Goal: Transaction & Acquisition: Purchase product/service

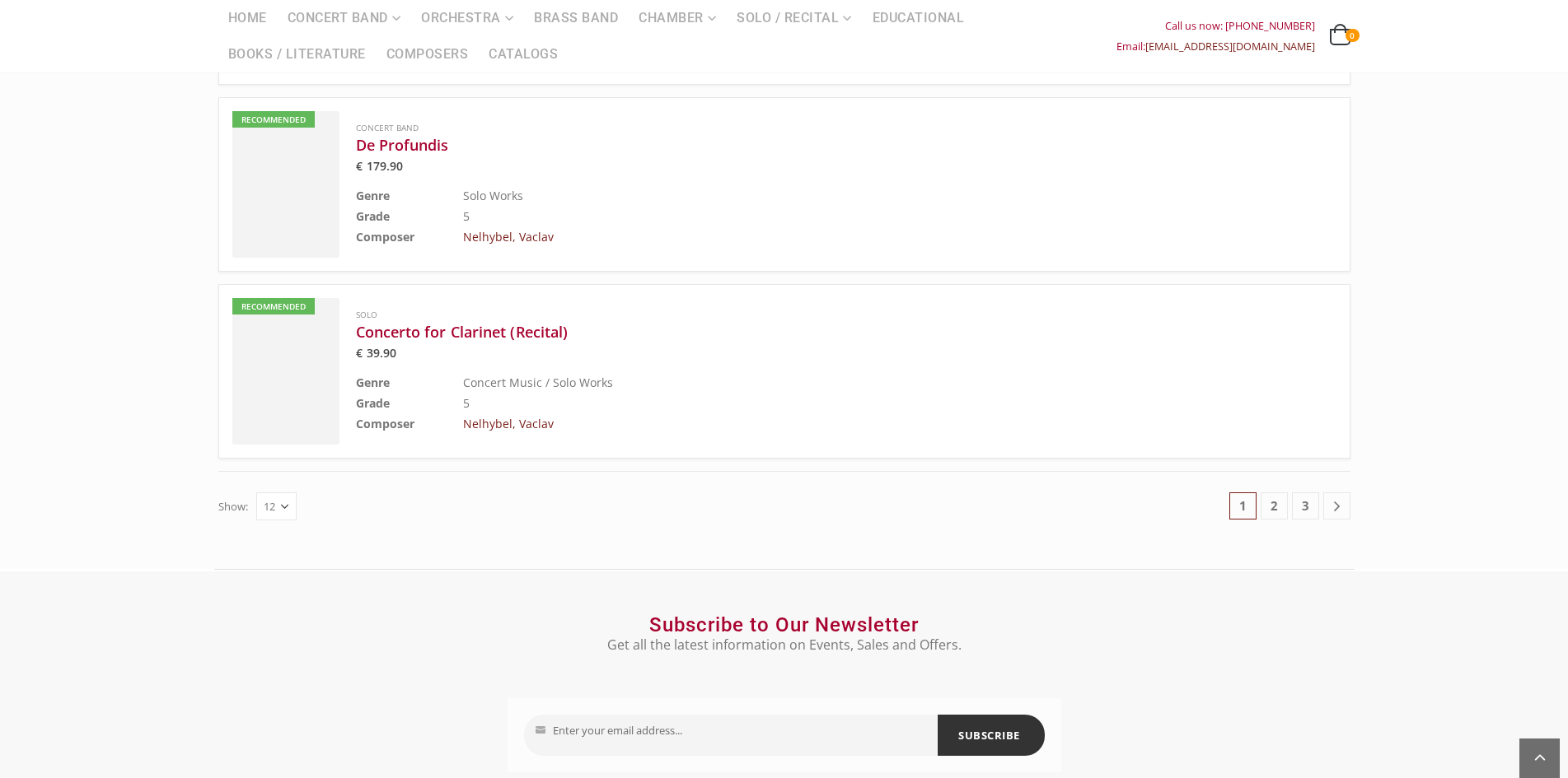
scroll to position [2882, 0]
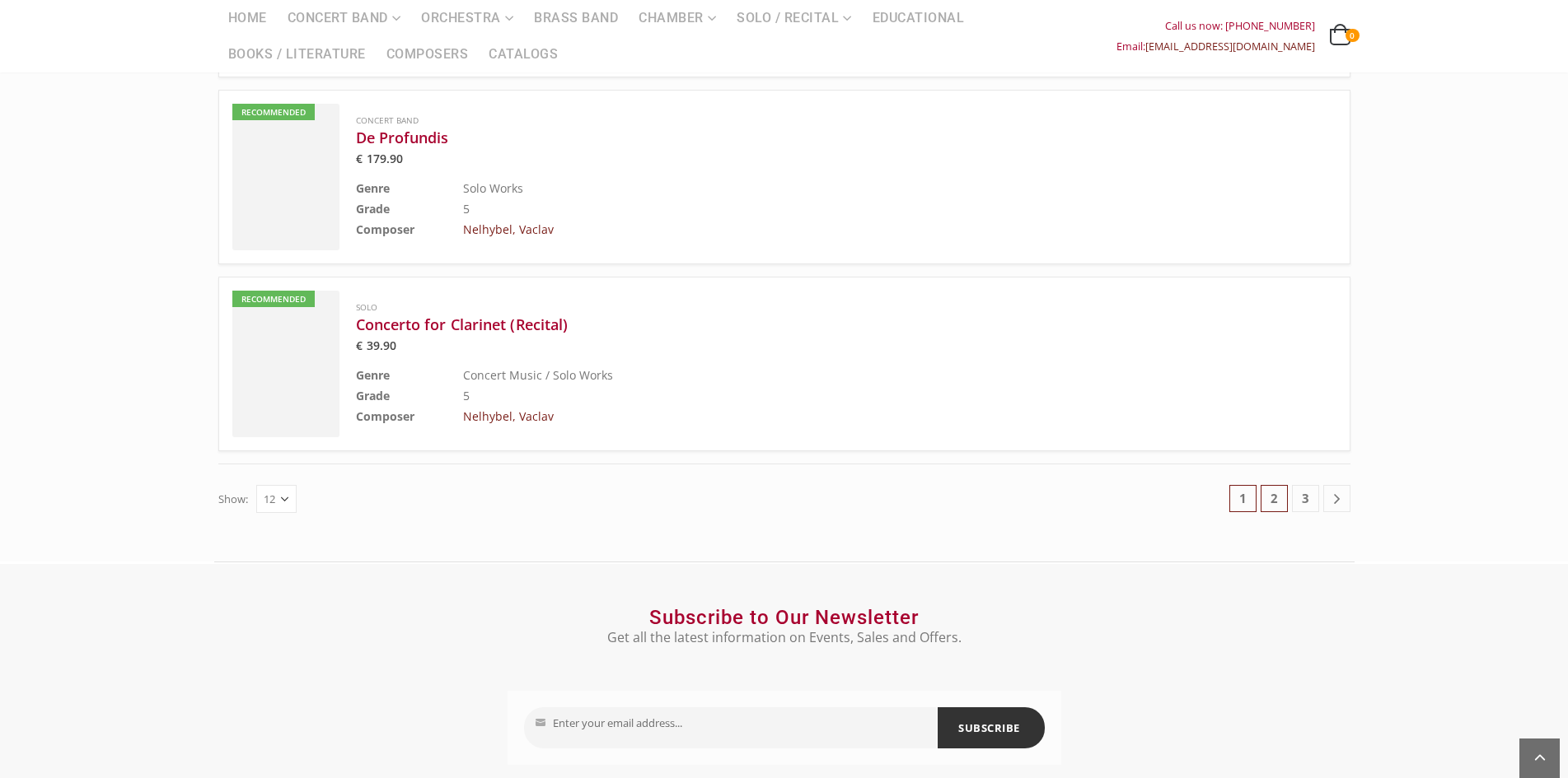
click at [1272, 485] on link "2" at bounding box center [1274, 498] width 28 height 28
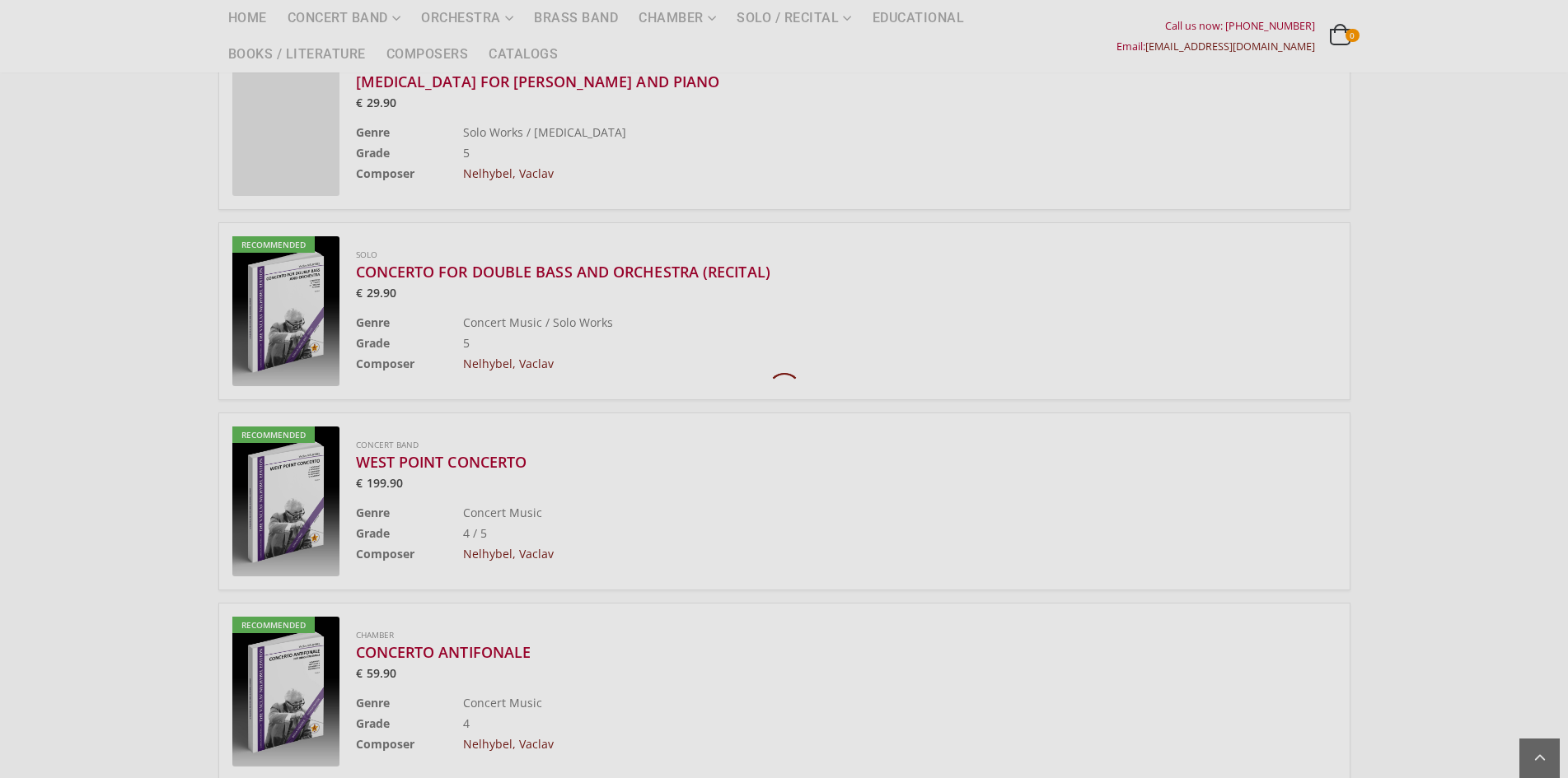
scroll to position [864, 0]
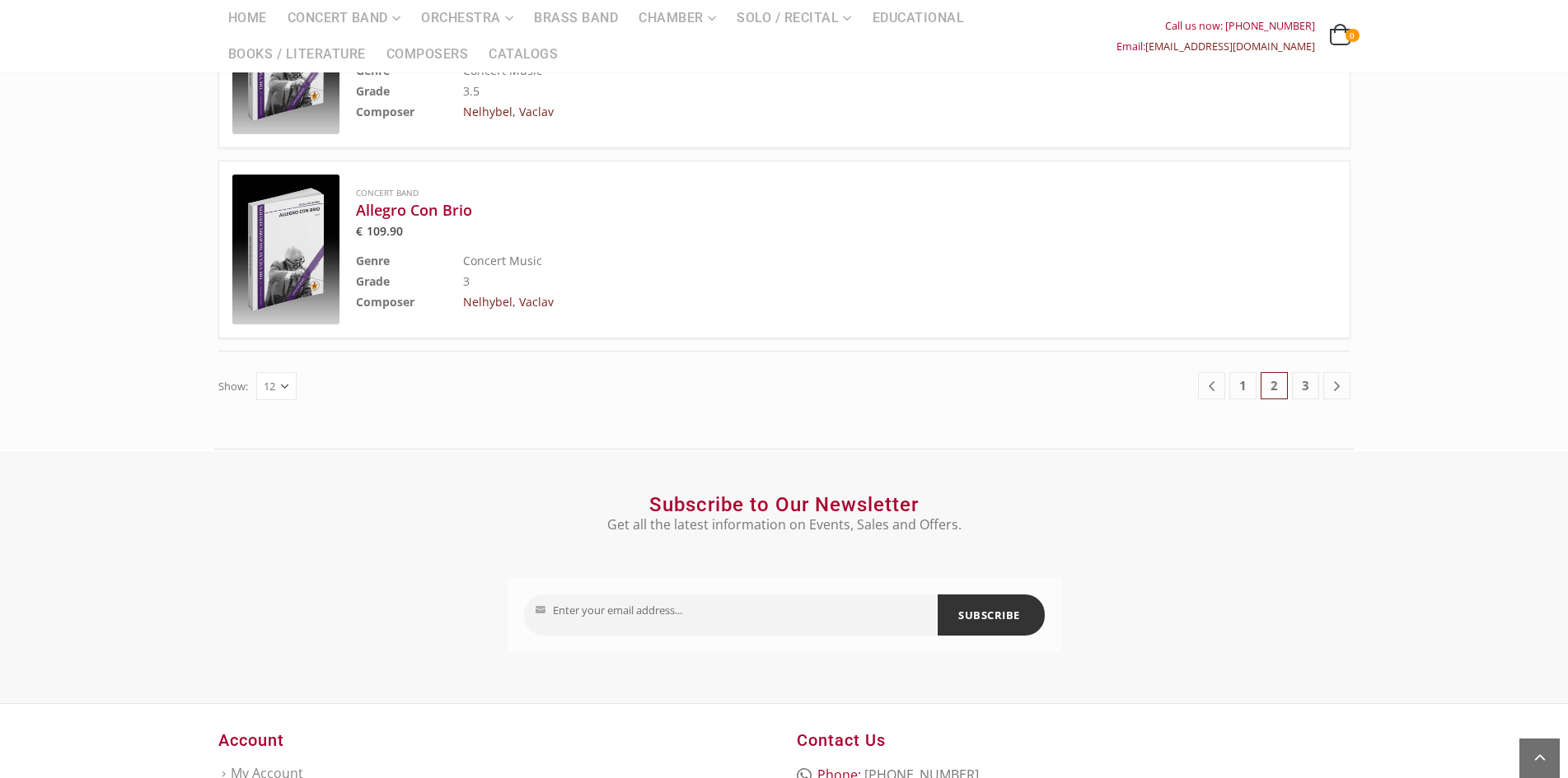
scroll to position [2594, 0]
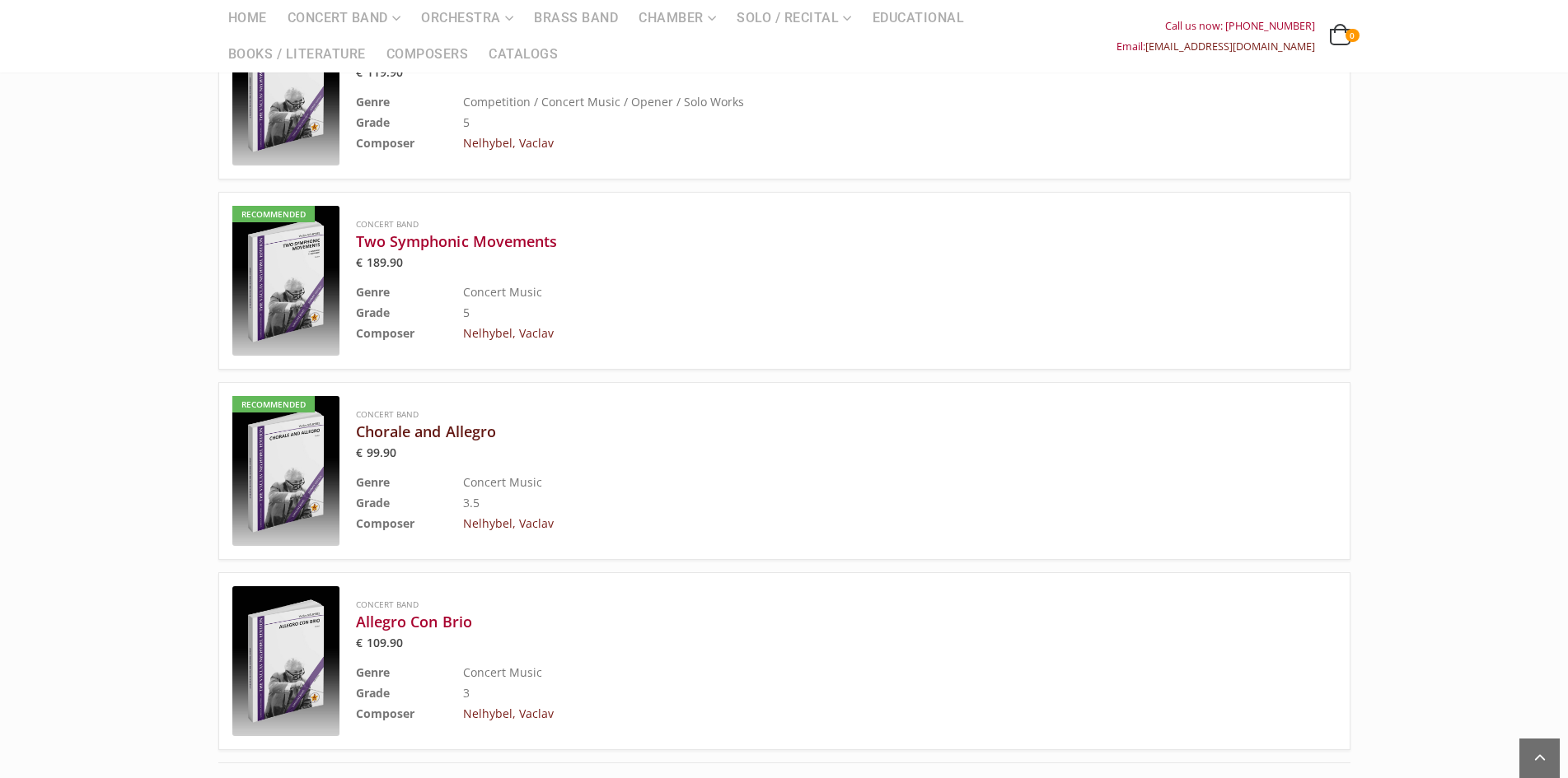
click at [459, 421] on h3 "Chorale and Allegro" at bounding box center [805, 430] width 898 height 19
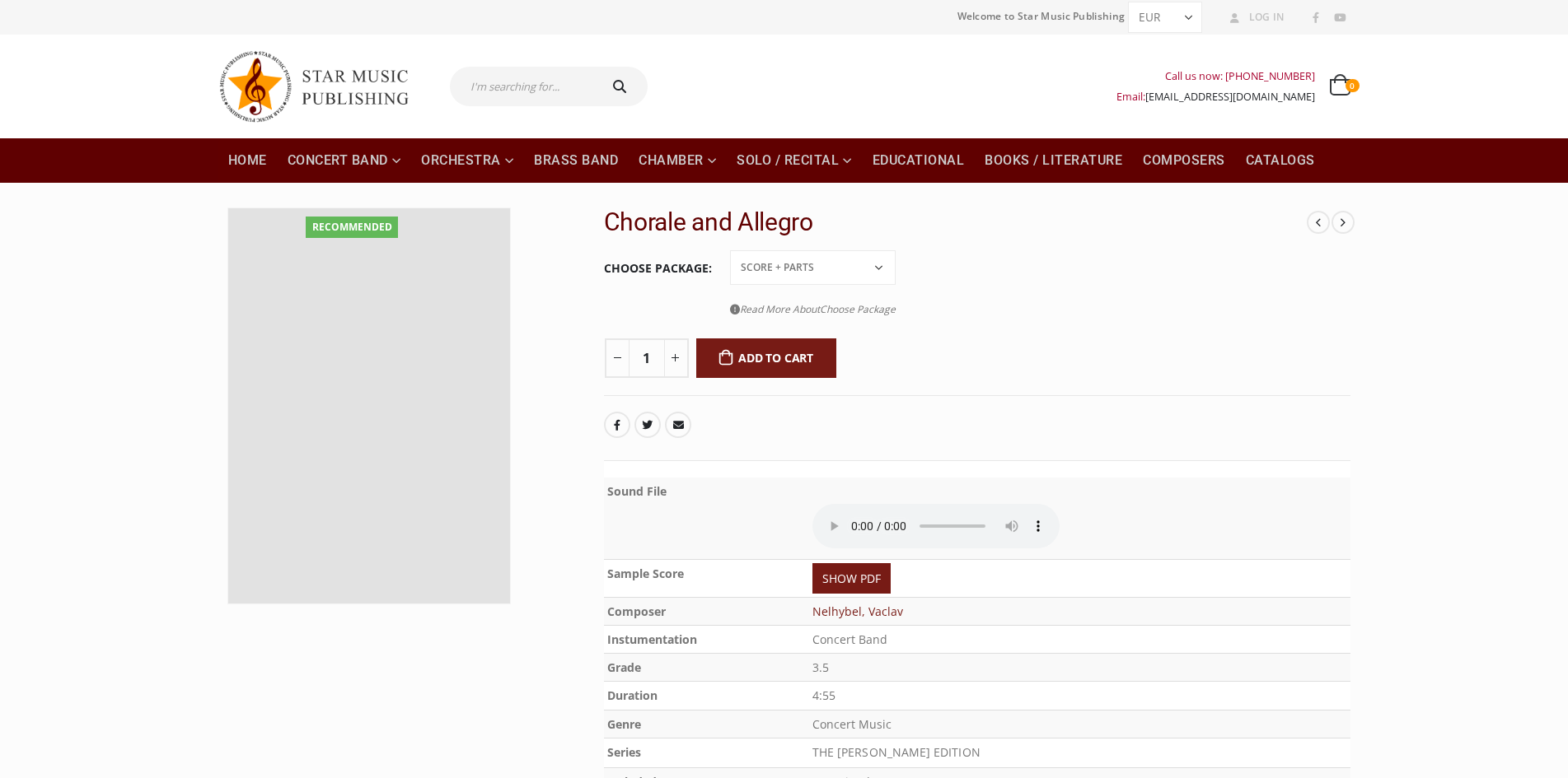
click at [1104, 276] on tr "Choose Package Choose an option Conductor Score PDF File Score + Parts Score + …" at bounding box center [976, 288] width 746 height 79
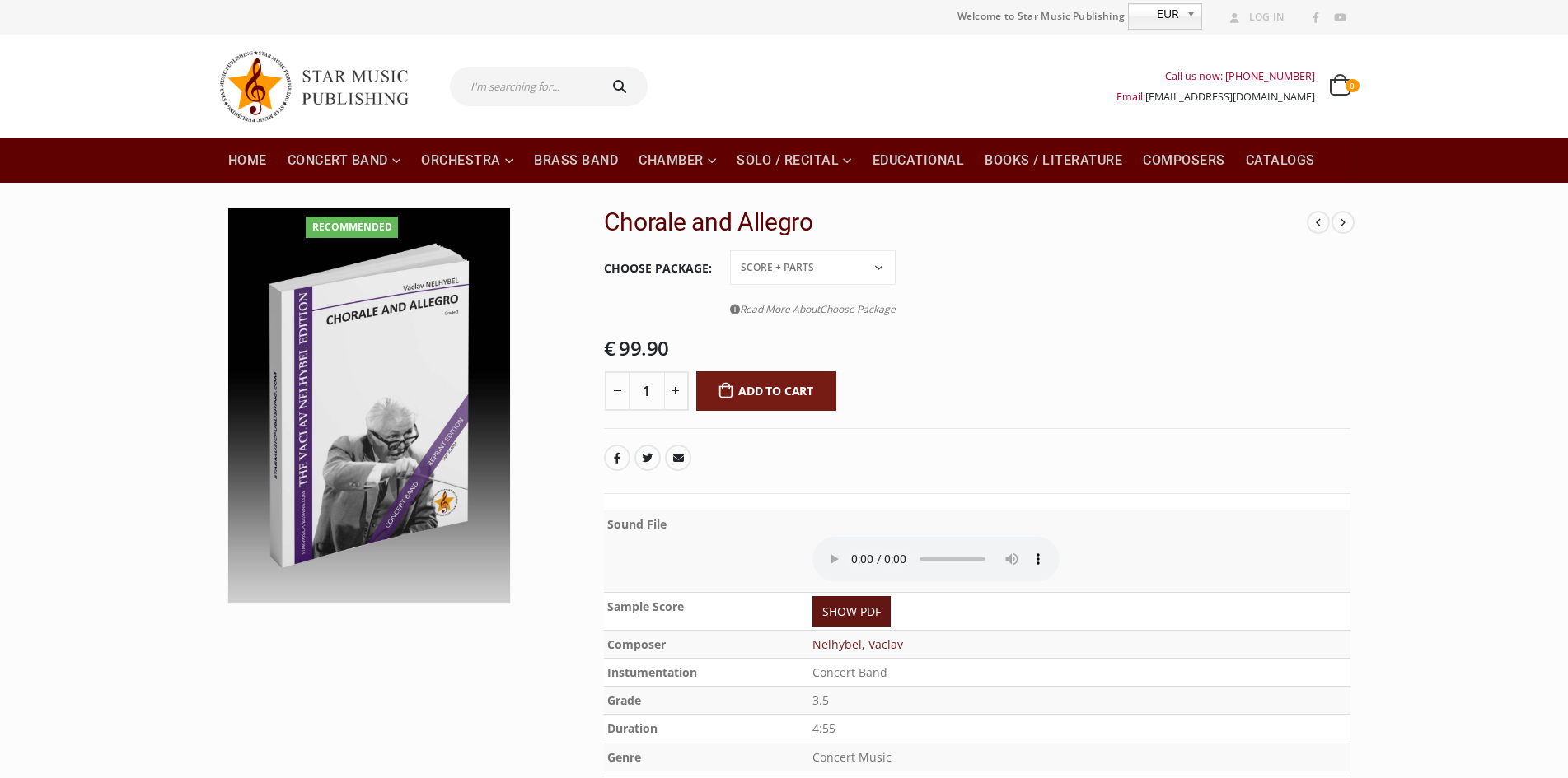
scroll to position [577, 0]
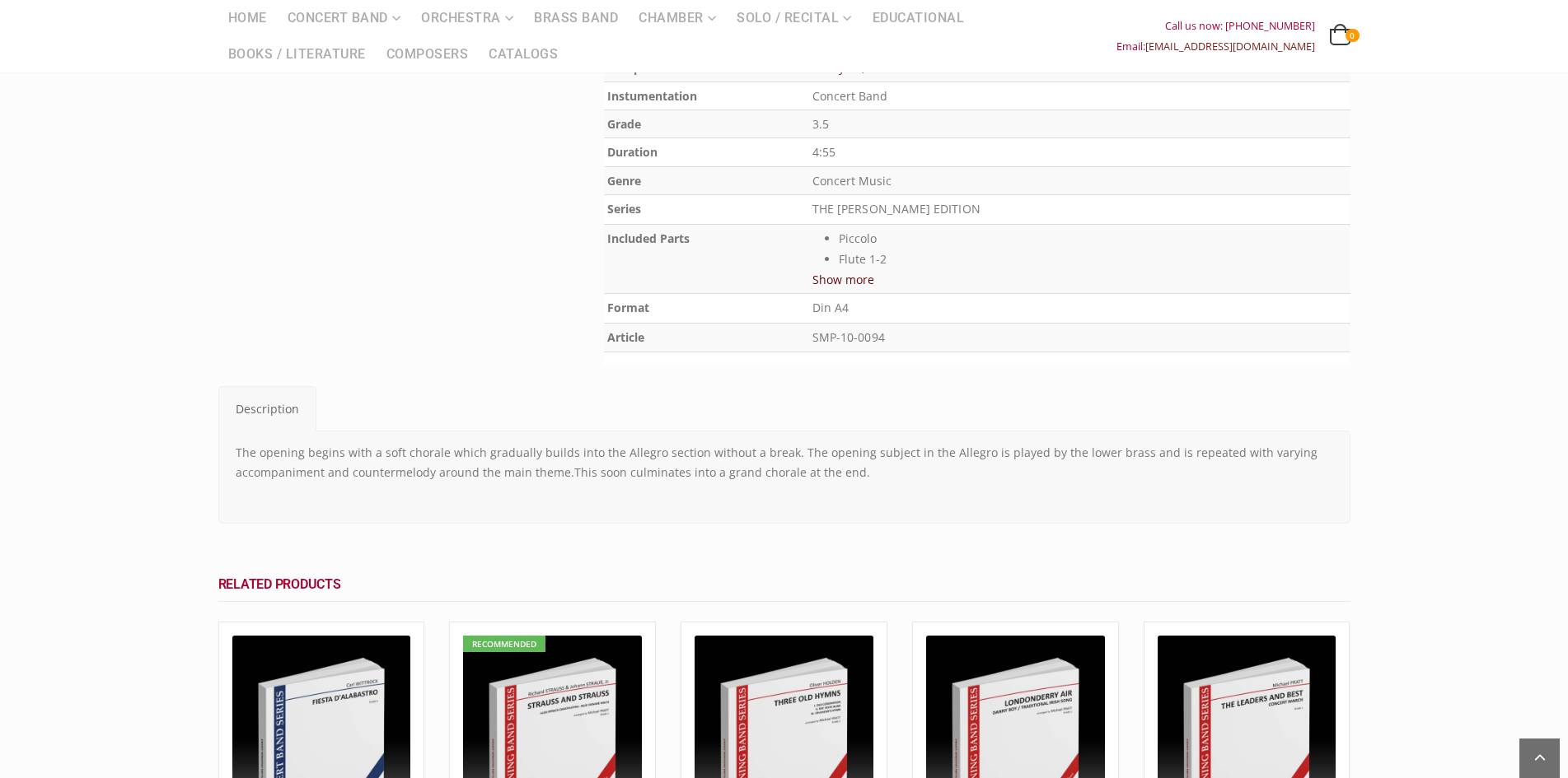
click at [860, 280] on button "Show more" at bounding box center [843, 280] width 62 height 20
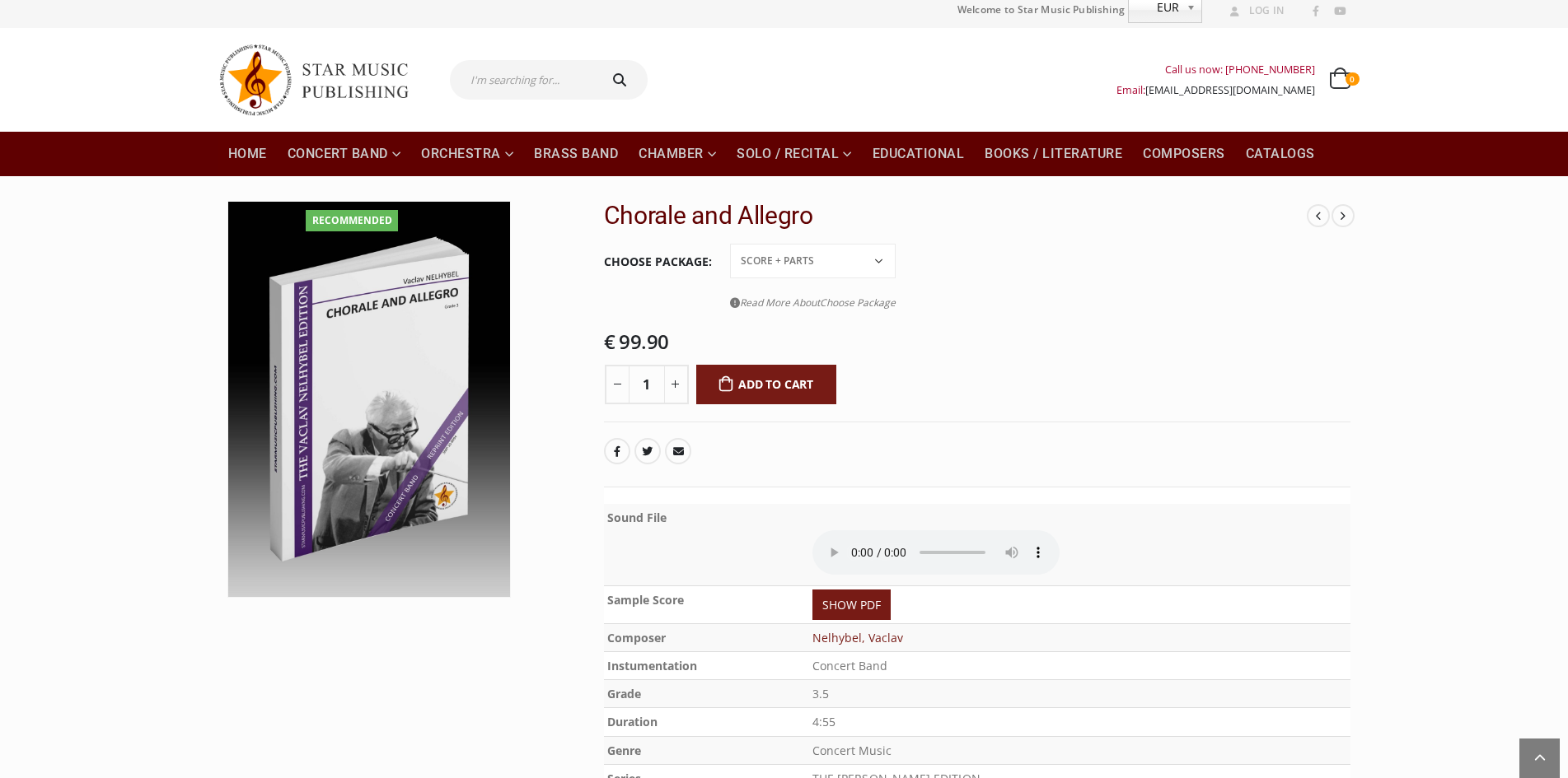
scroll to position [0, 0]
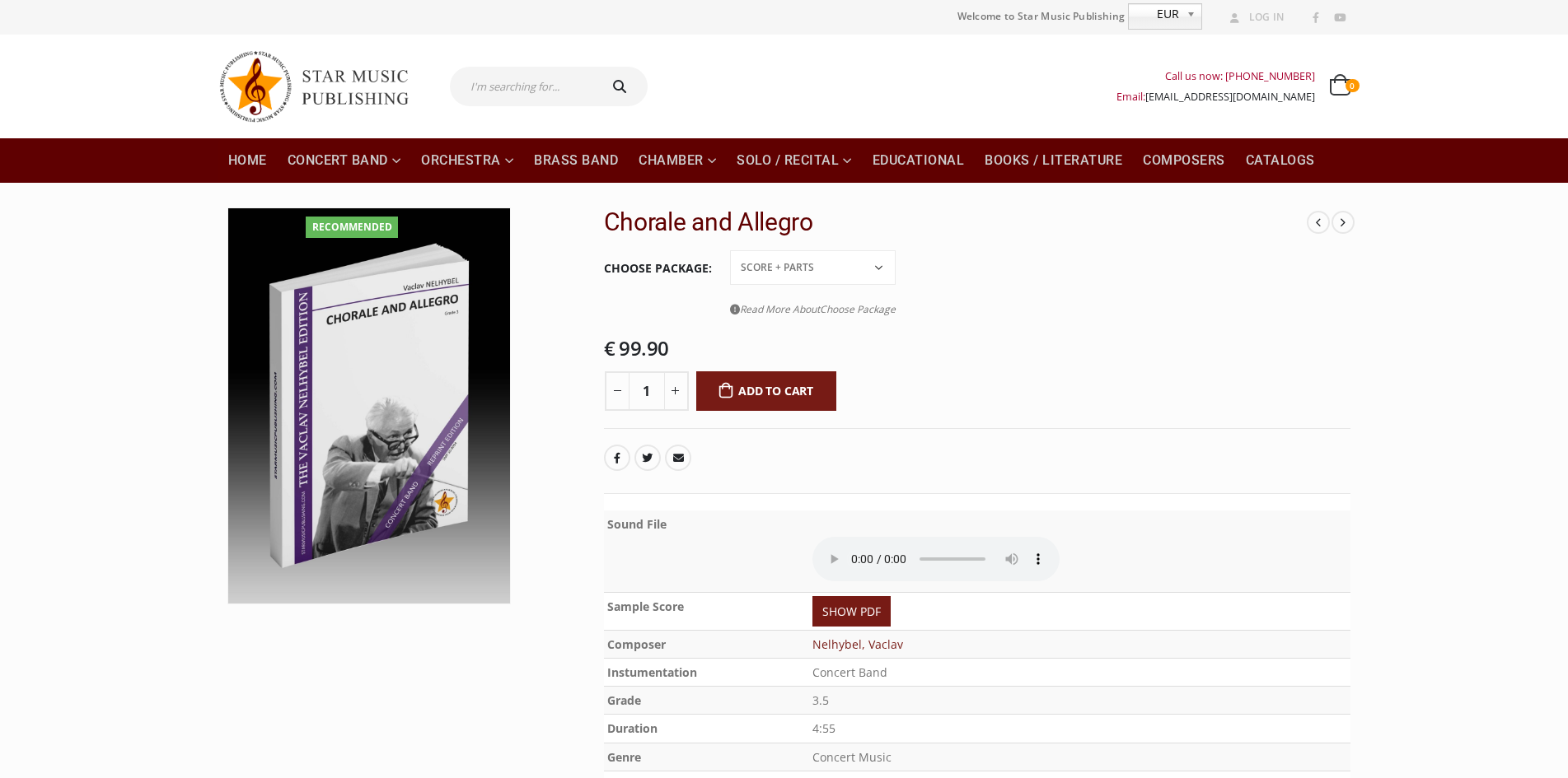
click at [875, 274] on select "Conductor Score PDF File Score + Parts Score + Parts + PDF File" at bounding box center [813, 268] width 166 height 35
click at [1029, 273] on tr "Choose Package Conductor Score PDF File Score + Parts Score + Parts + PDF File …" at bounding box center [976, 288] width 746 height 79
click at [1179, 22] on span "EUR" at bounding box center [1155, 13] width 52 height 19
click at [1178, 17] on span "EUR" at bounding box center [1155, 13] width 52 height 19
click at [1169, 14] on span "EUR" at bounding box center [1155, 13] width 52 height 19
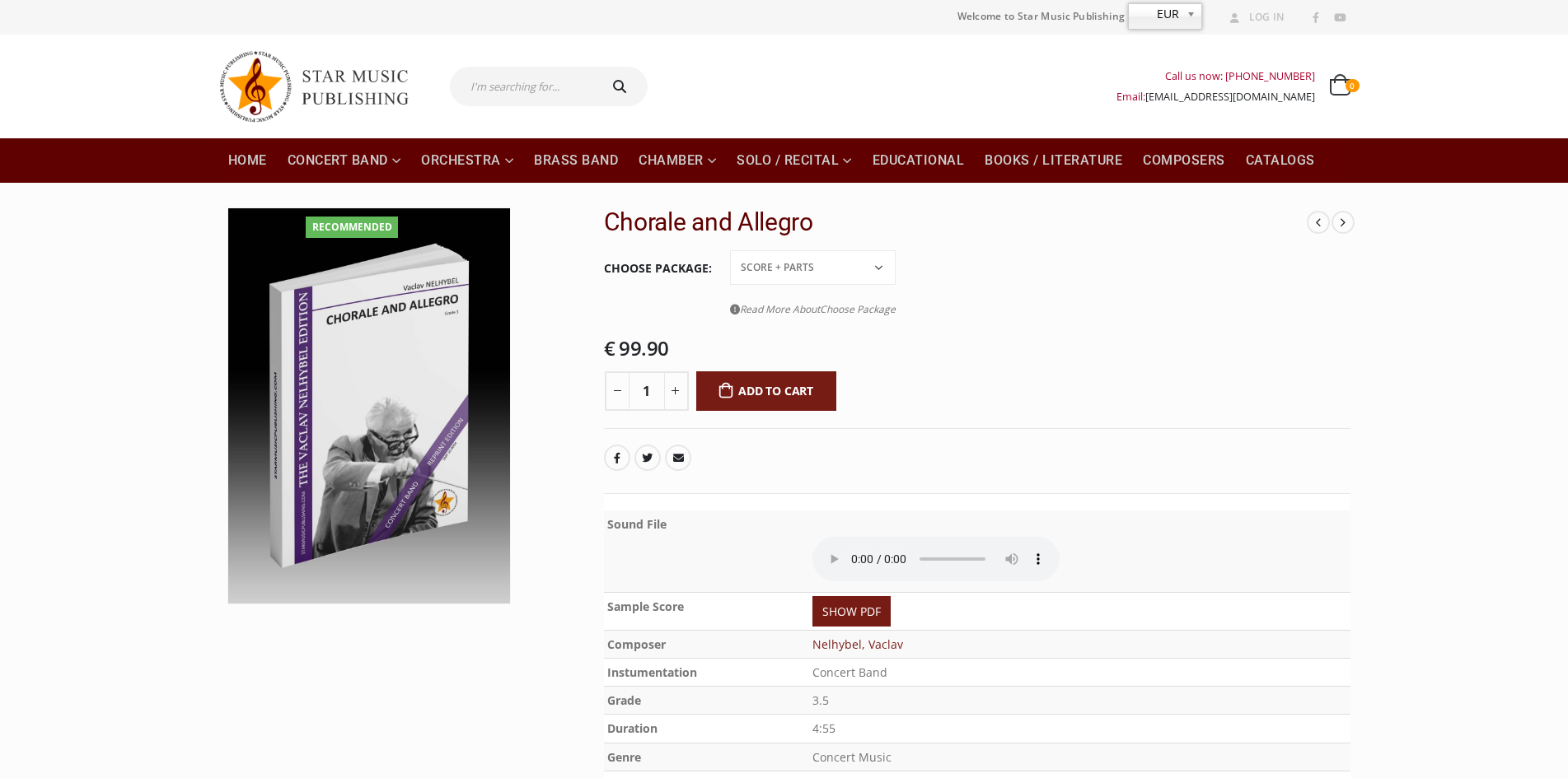
click at [1166, 14] on span "EUR" at bounding box center [1155, 13] width 52 height 19
click at [1070, 67] on div "Call us now: +49-156-7875-3775 Email: info@starmusicpublishing.com 0 0 items 0 …" at bounding box center [1005, 86] width 690 height 66
drag, startPoint x: 607, startPoint y: 223, endPoint x: 846, endPoint y: 227, distance: 239.0
click at [846, 227] on h2 "Chorale and Allegro" at bounding box center [955, 223] width 704 height 29
click at [790, 219] on h2 "Chorale and Allegro" at bounding box center [955, 223] width 704 height 29
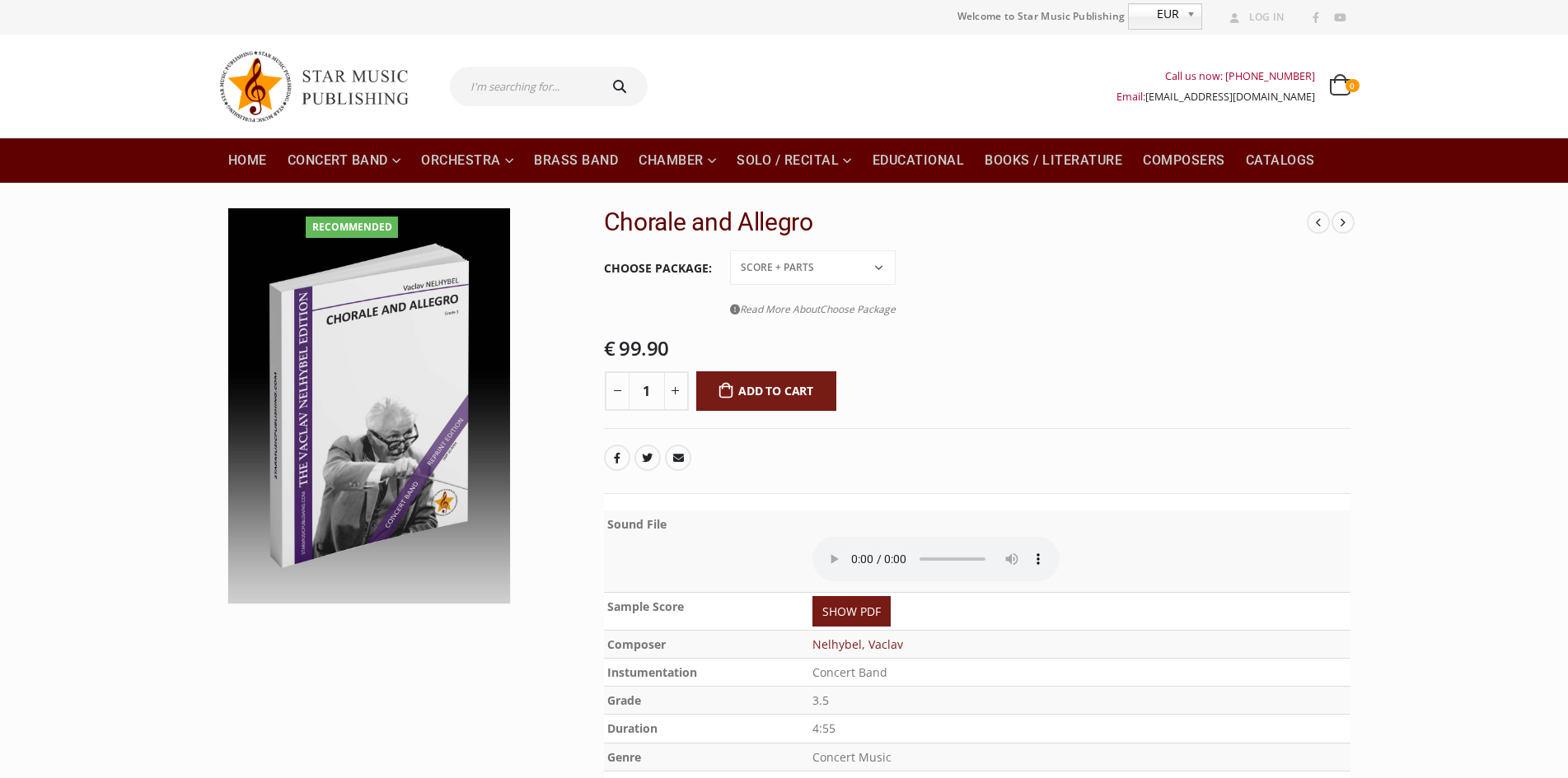
click at [1185, 16] on link "EUR" at bounding box center [1165, 17] width 75 height 27
click at [1037, 67] on div "Call us now: +49-156-7875-3775 Email: info@starmusicpublishing.com 0 0 items 0 …" at bounding box center [1005, 86] width 690 height 66
